Goal: Use online tool/utility: Utilize a website feature to perform a specific function

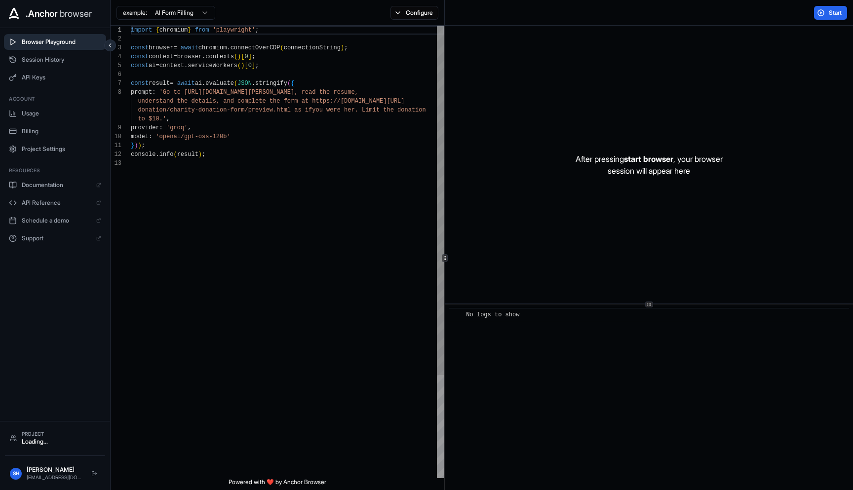
scroll to position [62, 0]
click at [650, 168] on p "After pressing start browser , your browser session will appear here" at bounding box center [649, 165] width 147 height 24
click at [829, 10] on span "Start" at bounding box center [836, 13] width 14 height 8
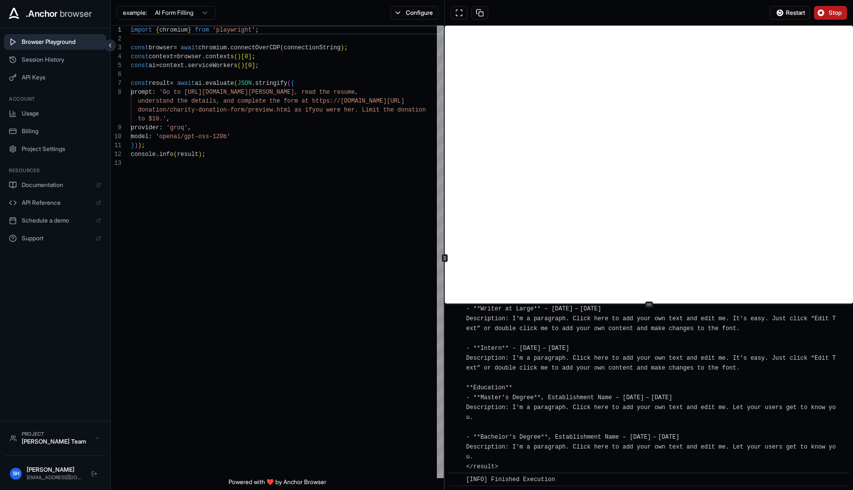
scroll to position [0, 0]
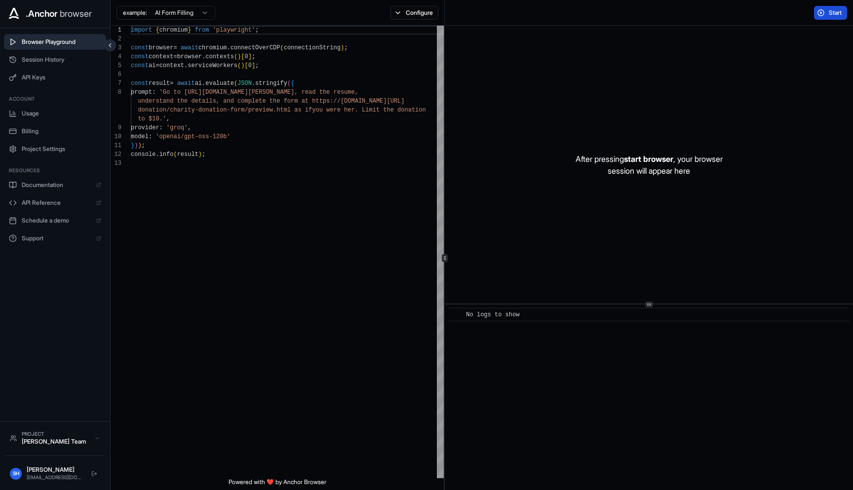
click at [506, 197] on div "After pressing start browser , your browser session will appear here" at bounding box center [649, 165] width 408 height 278
